Goal: Information Seeking & Learning: Learn about a topic

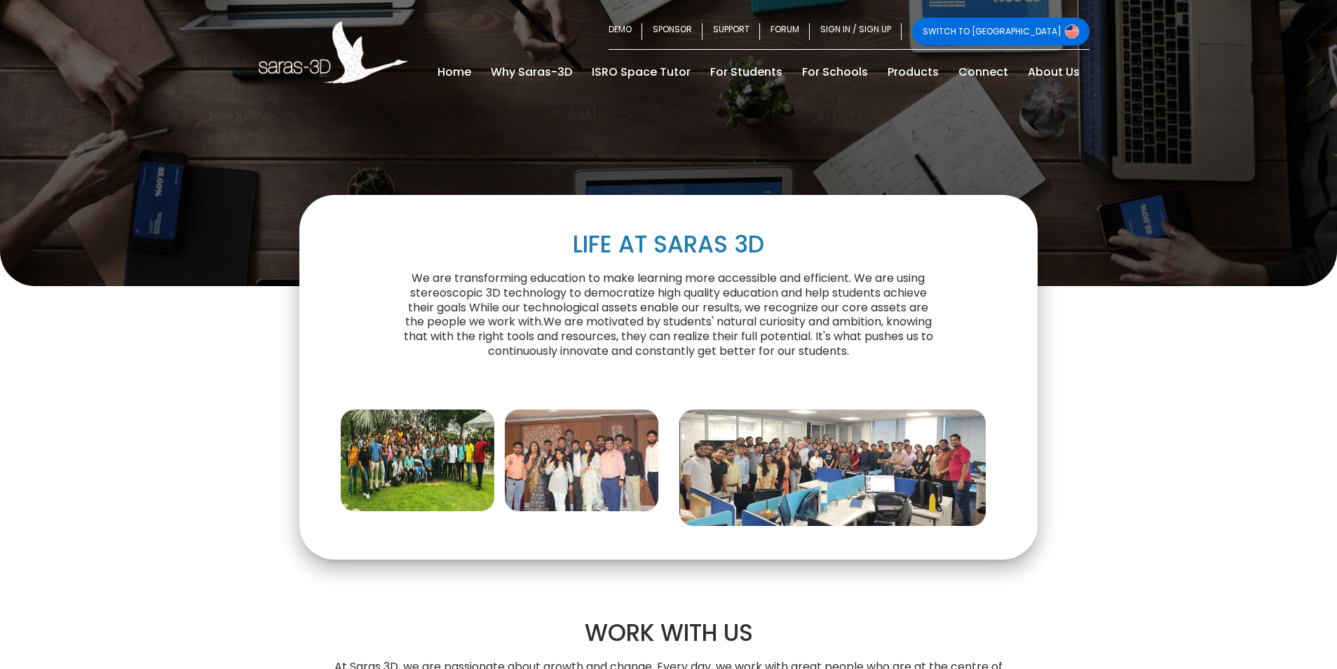
scroll to position [421, 0]
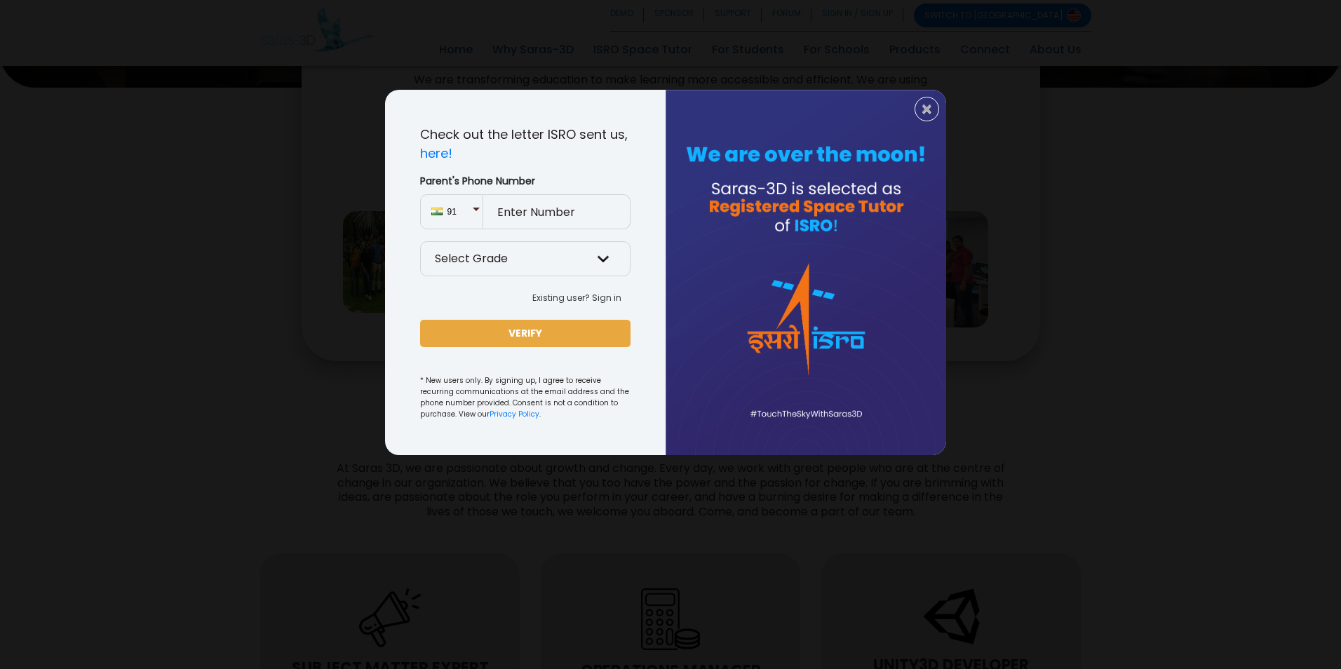
click at [760, 273] on div at bounding box center [806, 272] width 281 height 365
click at [925, 106] on span "×" at bounding box center [927, 109] width 12 height 18
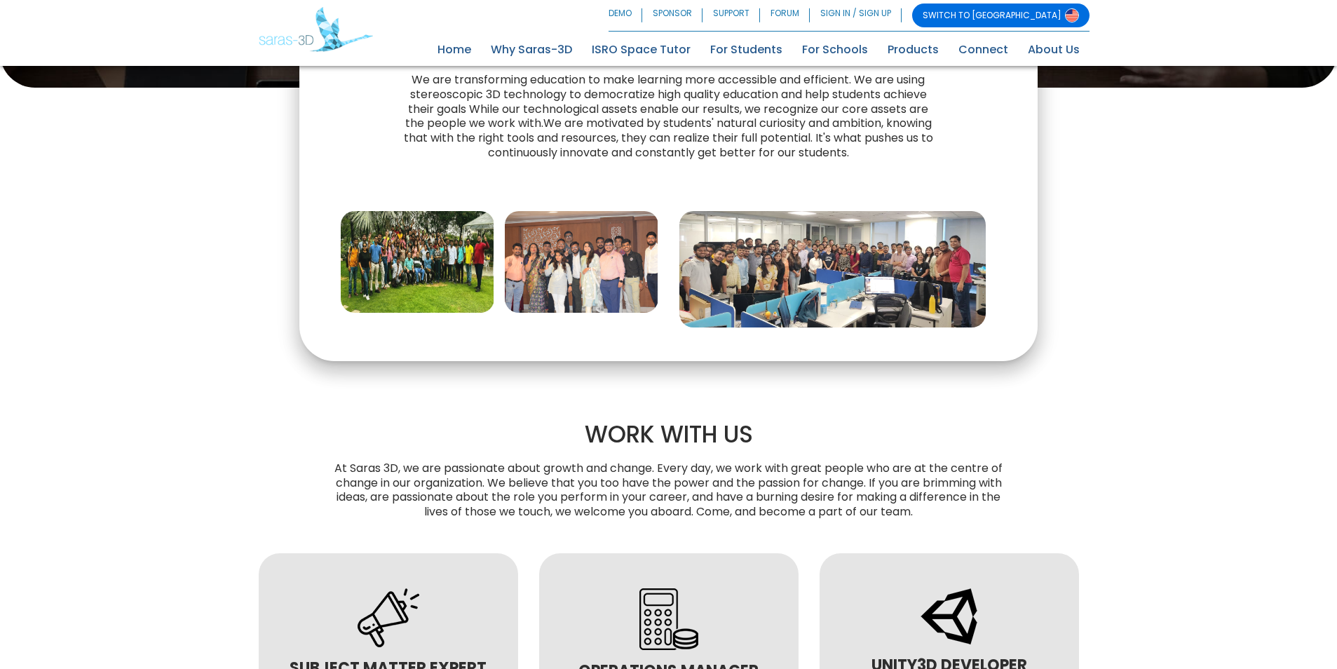
click at [873, 261] on img at bounding box center [833, 269] width 307 height 116
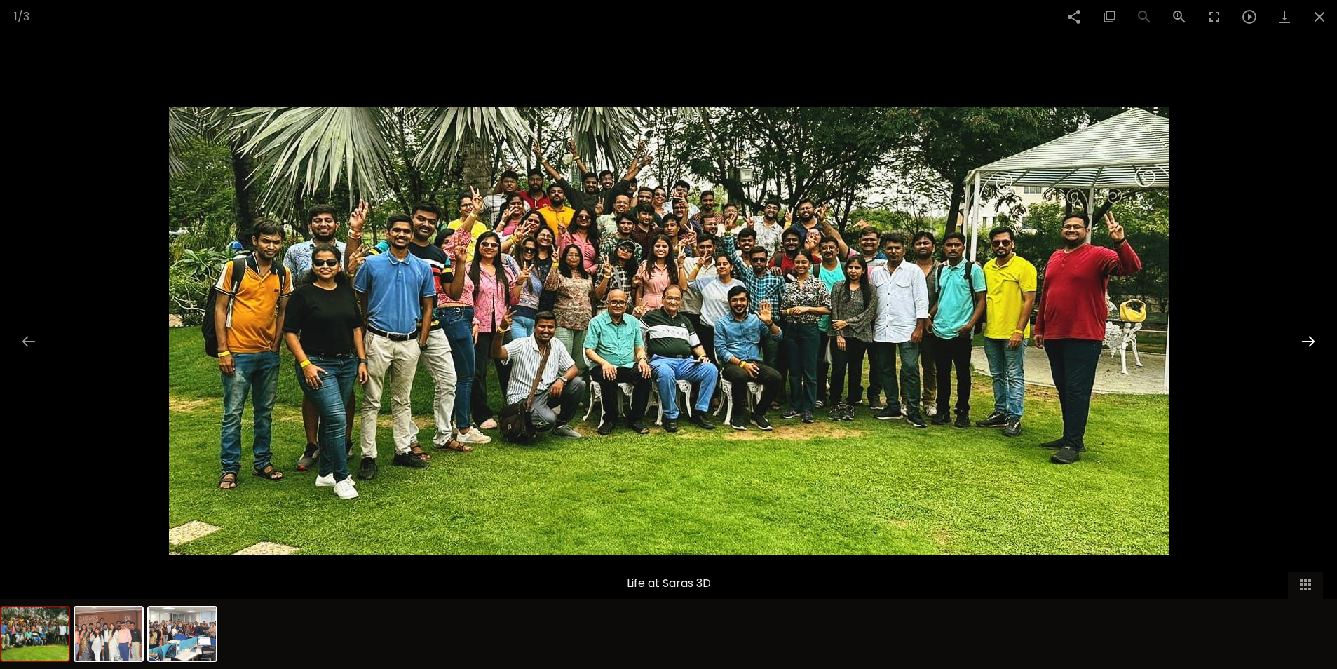
click at [1302, 332] on button at bounding box center [1308, 341] width 29 height 27
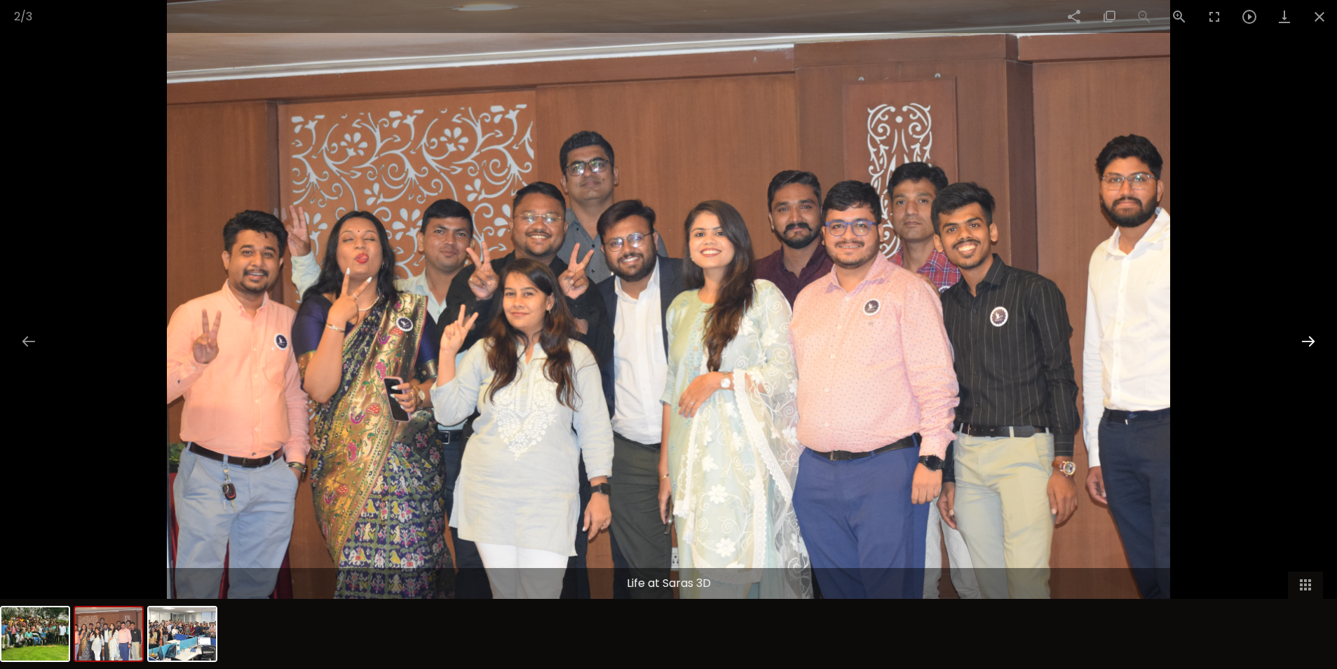
click at [1302, 332] on button at bounding box center [1308, 341] width 29 height 27
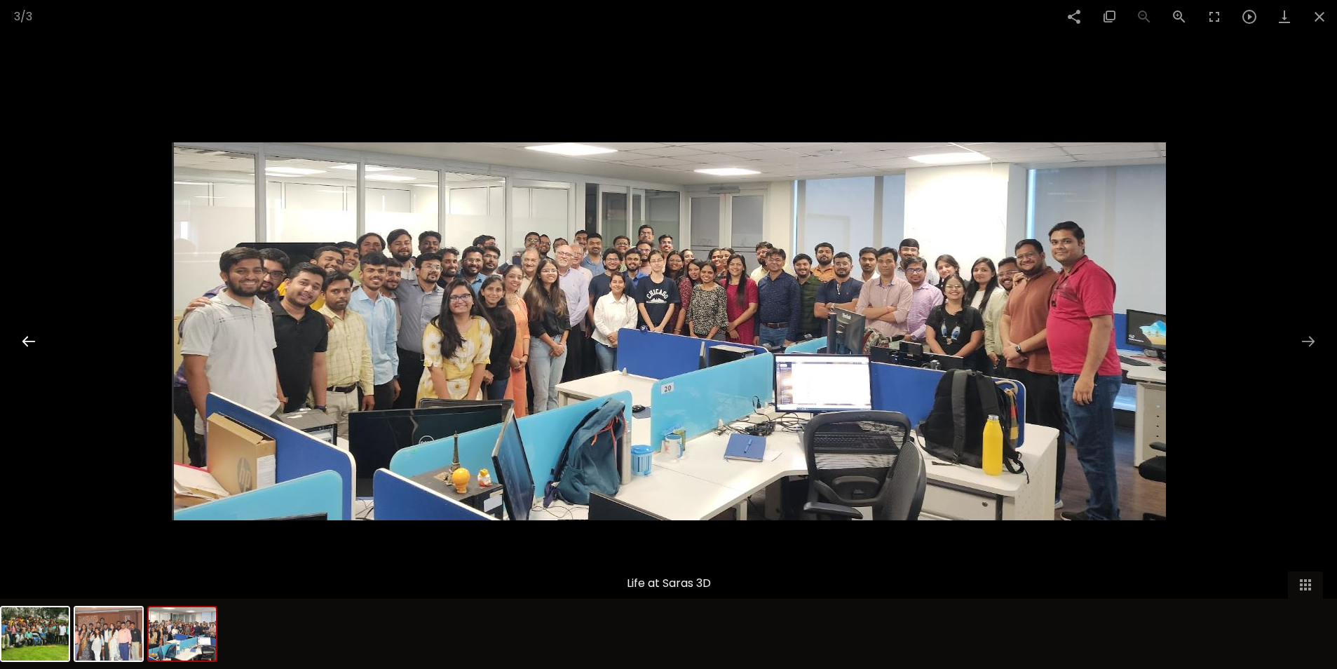
click at [22, 334] on button at bounding box center [28, 341] width 29 height 27
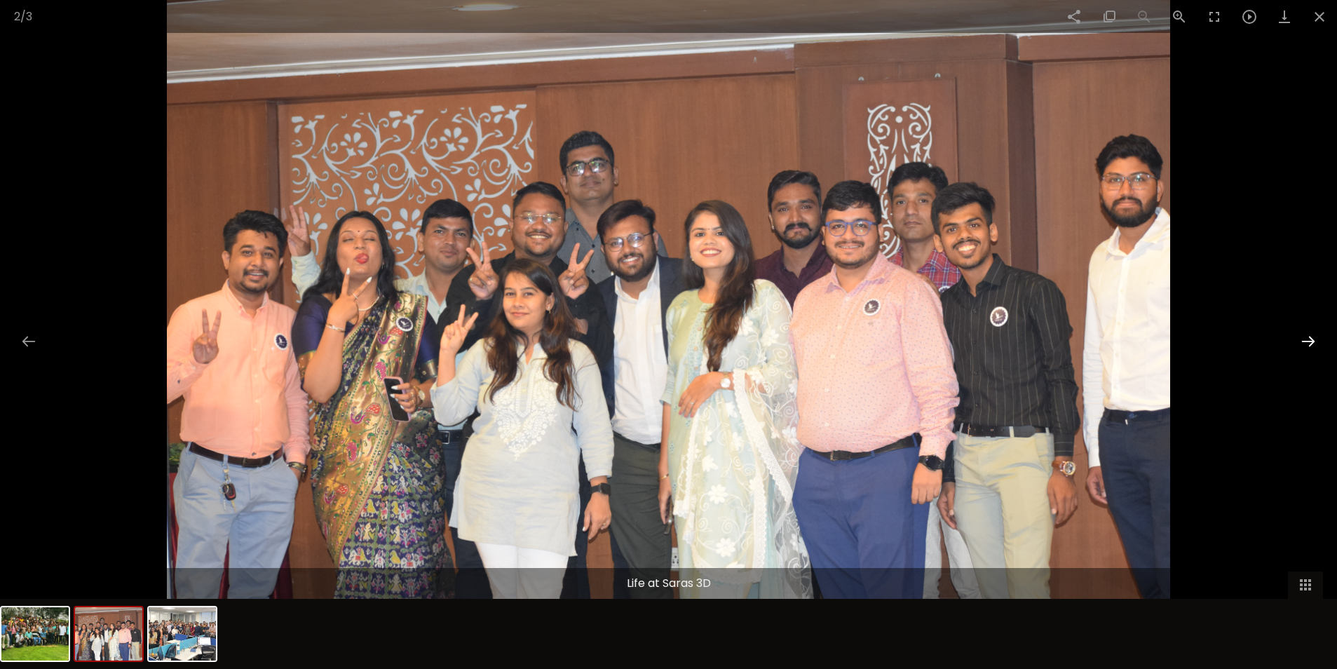
click at [1307, 342] on button at bounding box center [1308, 341] width 29 height 27
